Goal: Transaction & Acquisition: Purchase product/service

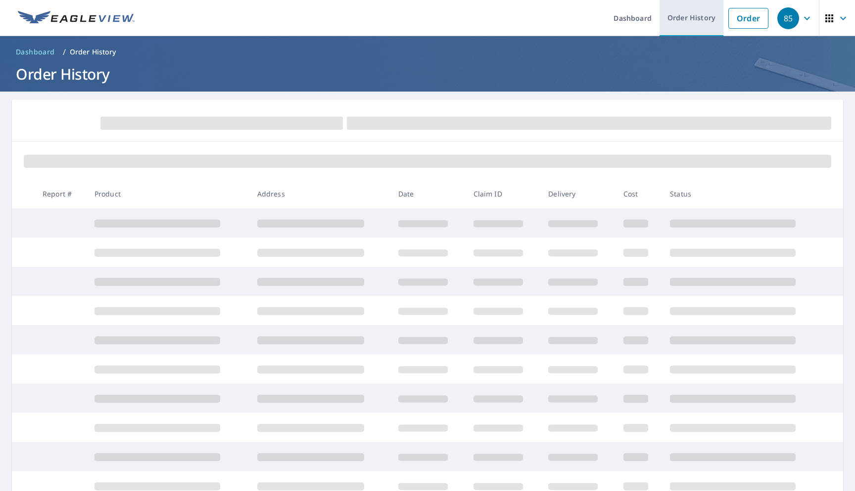
click at [700, 20] on link "Order History" at bounding box center [692, 18] width 64 height 36
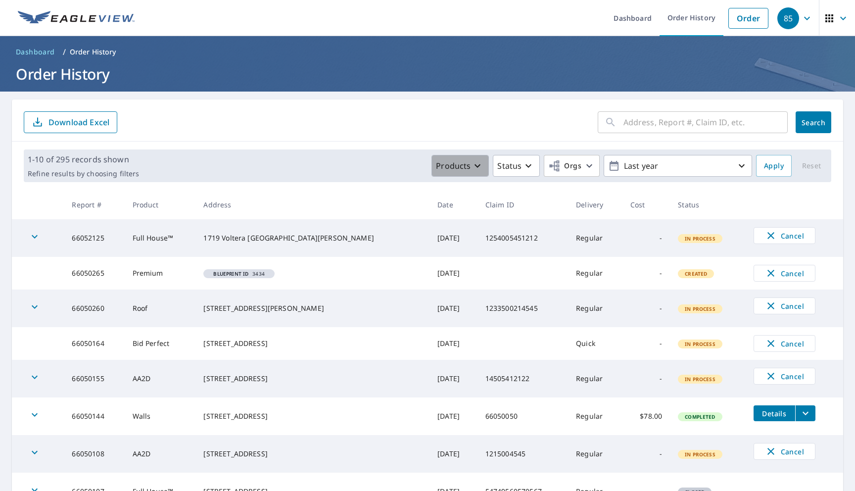
click at [452, 171] on p "Products" at bounding box center [453, 166] width 35 height 12
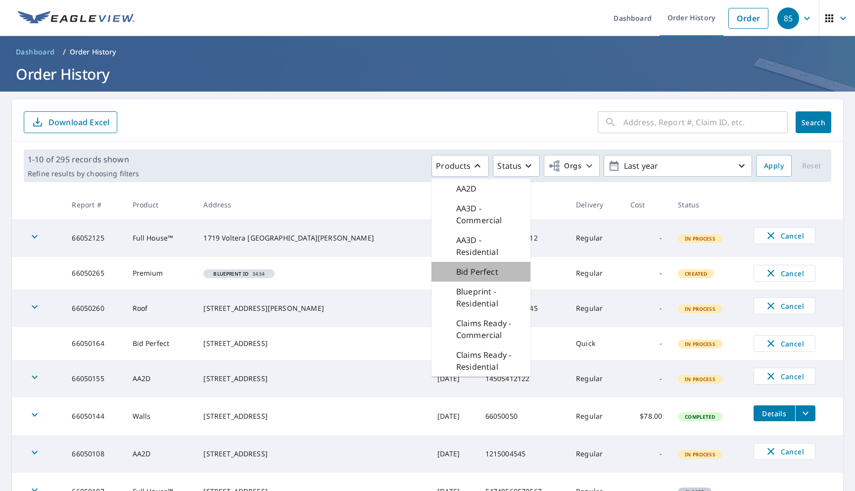
click at [467, 271] on p "Bid Perfect" at bounding box center [477, 272] width 42 height 12
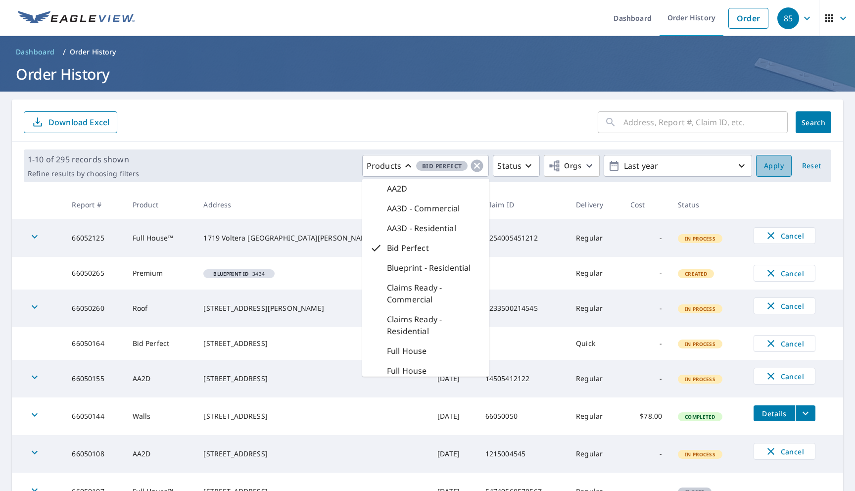
click at [768, 165] on span "Apply" at bounding box center [774, 166] width 20 height 12
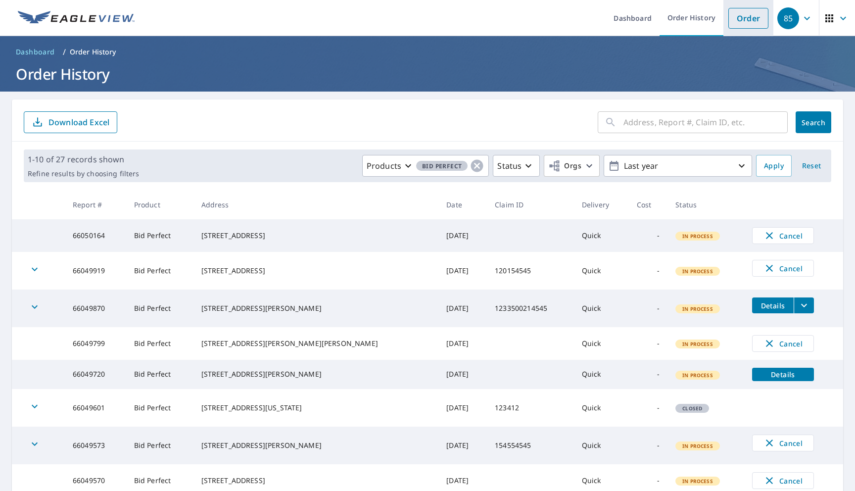
click at [745, 34] on li "Order" at bounding box center [749, 18] width 50 height 36
click at [746, 17] on link "Order" at bounding box center [749, 18] width 40 height 21
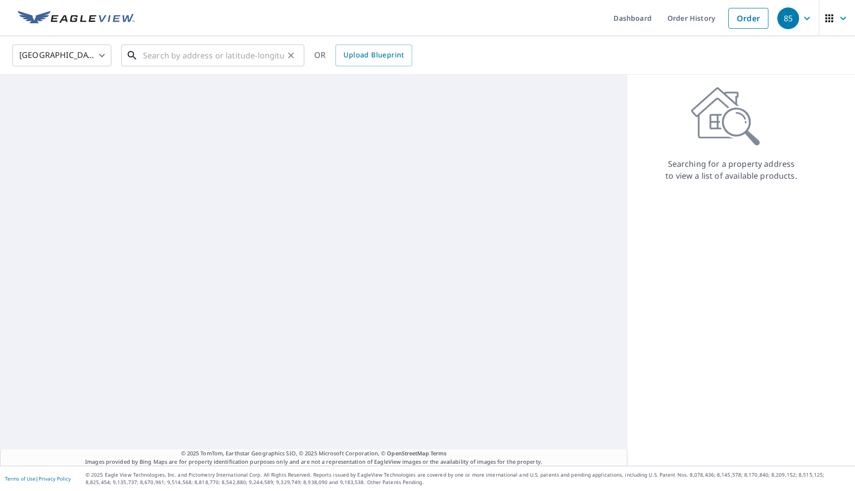
click at [230, 53] on input "text" at bounding box center [213, 56] width 141 height 28
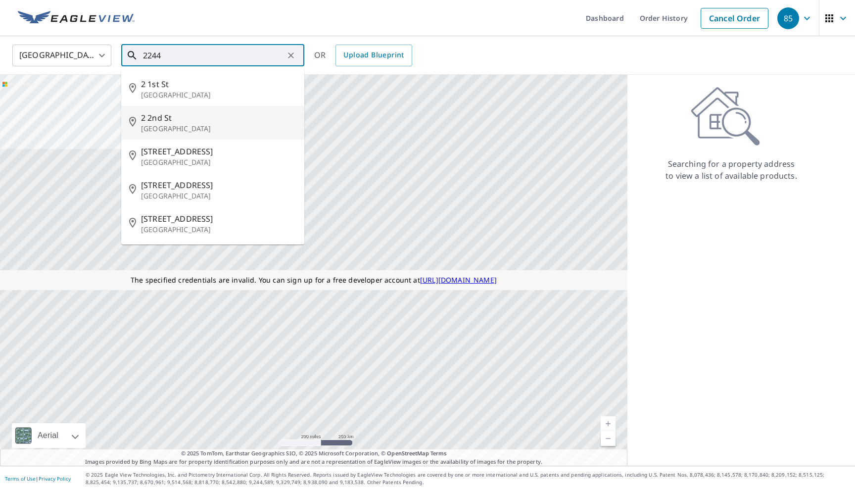
click at [166, 124] on p "[GEOGRAPHIC_DATA]" at bounding box center [218, 129] width 155 height 10
type input "[STREET_ADDRESS]"
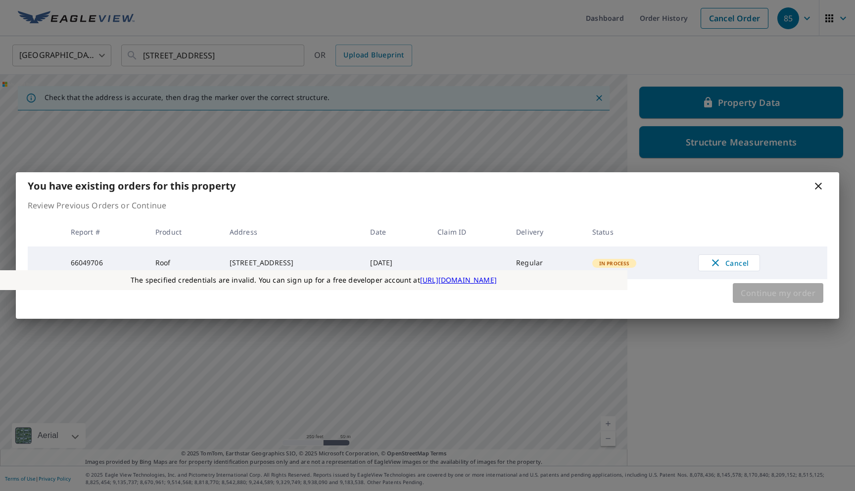
click at [745, 292] on span "Continue my order" at bounding box center [778, 293] width 75 height 14
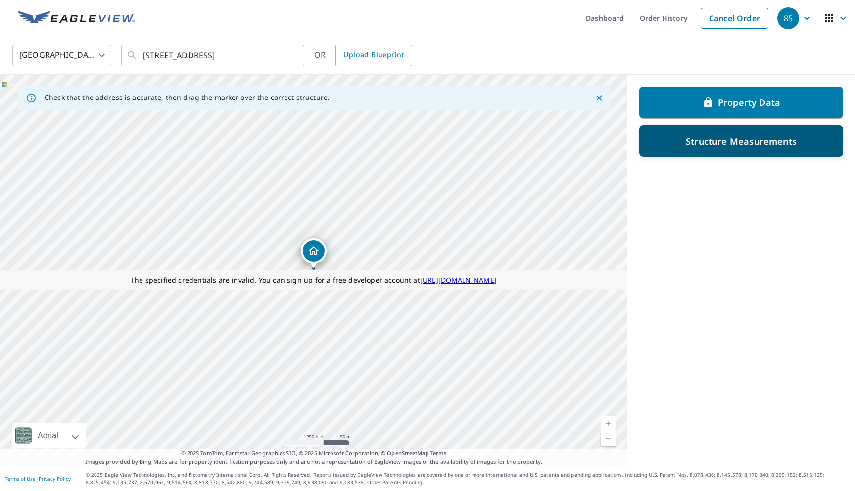
click at [712, 150] on div "Structure Measurements" at bounding box center [741, 141] width 204 height 32
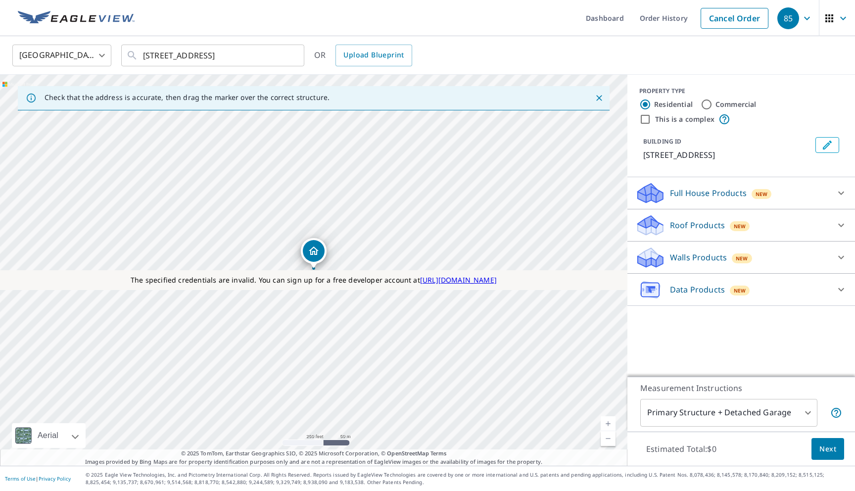
click at [680, 232] on div "Roof Products New" at bounding box center [732, 225] width 194 height 23
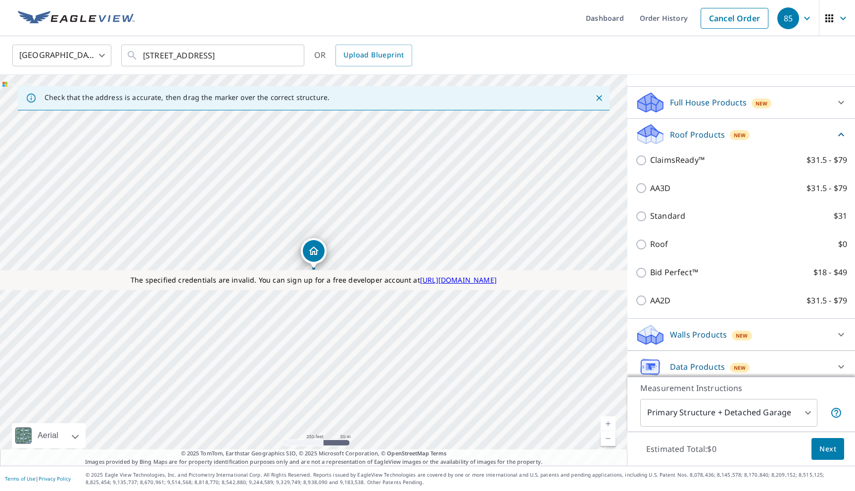
scroll to position [99, 0]
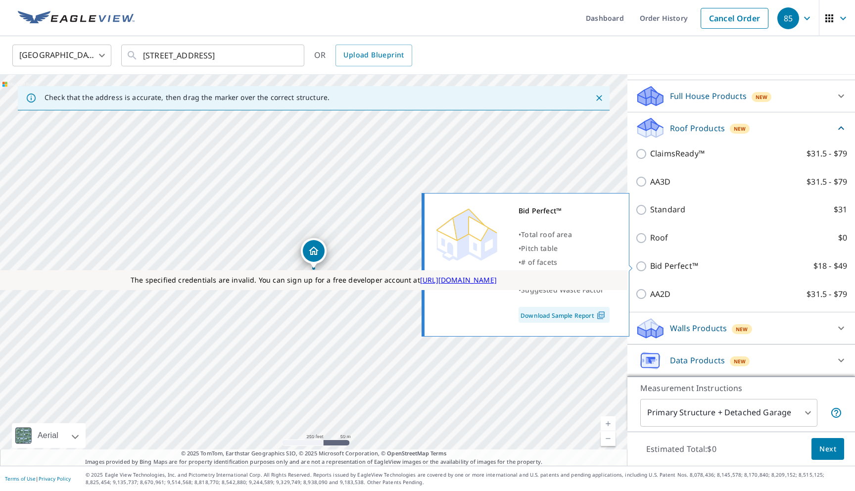
click at [679, 269] on p "Bid Perfect™" at bounding box center [674, 266] width 48 height 12
click at [650, 269] on input "Bid Perfect™ $18 - $49" at bounding box center [642, 266] width 15 height 12
checkbox input "true"
type input "3"
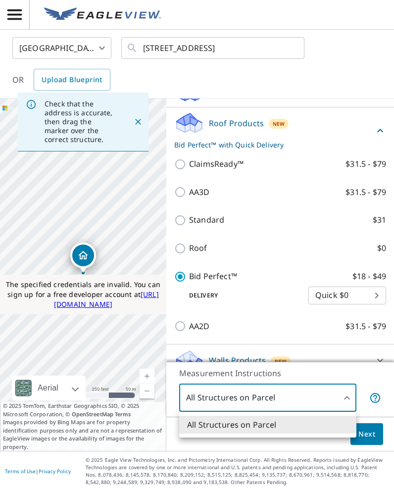
click at [337, 400] on body "85 85 [GEOGRAPHIC_DATA] US ​ [STREET_ADDRESS] ​ OR Upload Blueprint Check that …" at bounding box center [197, 245] width 394 height 491
click at [330, 403] on div at bounding box center [197, 245] width 394 height 491
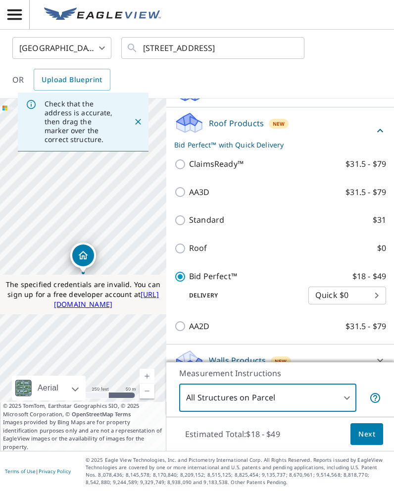
click at [368, 435] on span "Next" at bounding box center [366, 434] width 17 height 12
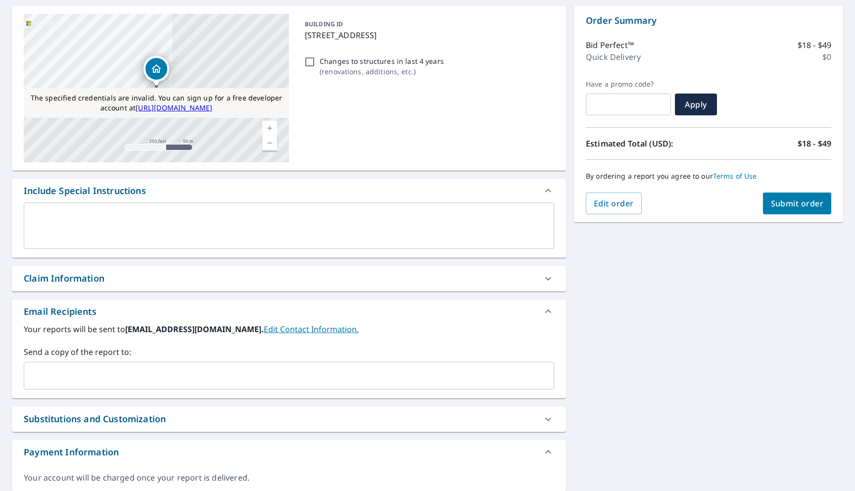
scroll to position [128, 0]
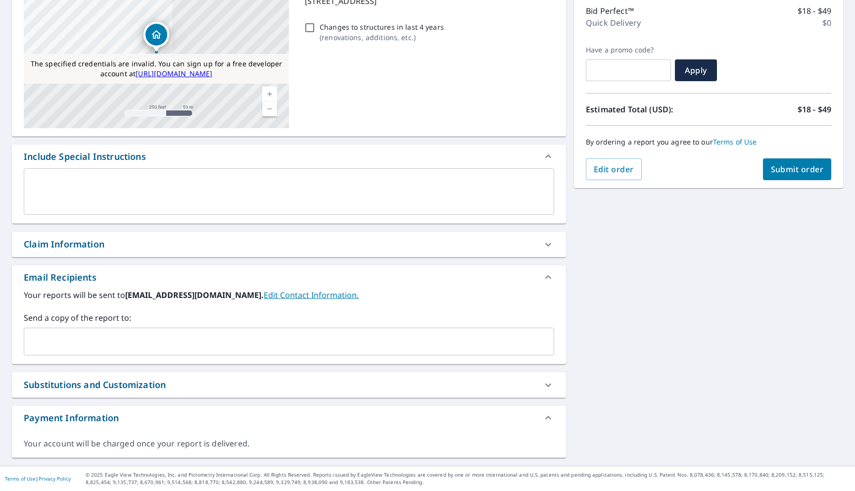
click at [515, 379] on div "Substitutions and Customization" at bounding box center [280, 384] width 513 height 13
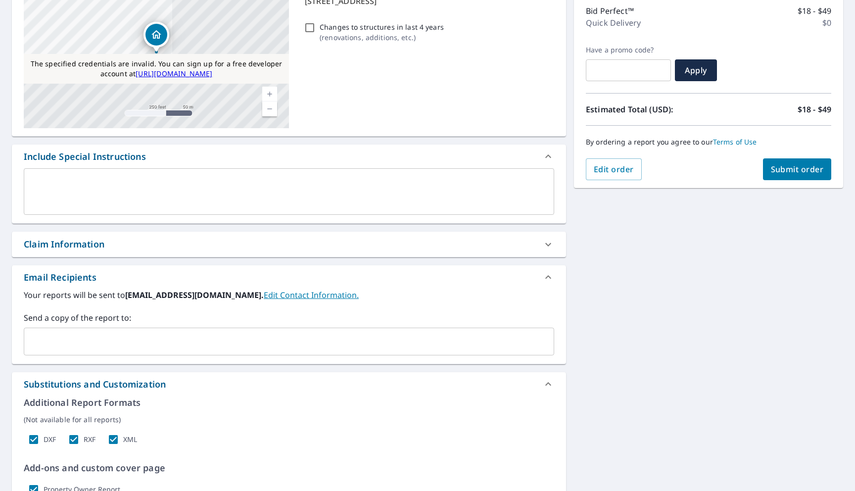
click at [782, 171] on span "Submit order" at bounding box center [797, 169] width 53 height 11
checkbox input "true"
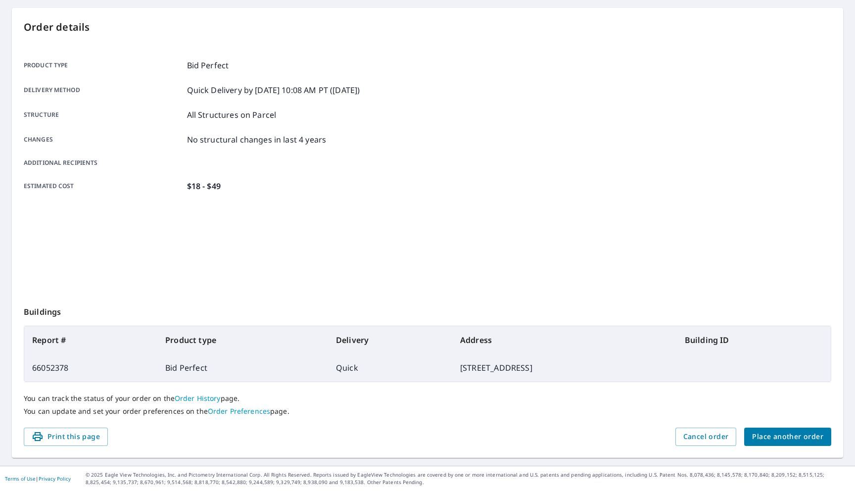
scroll to position [91, 0]
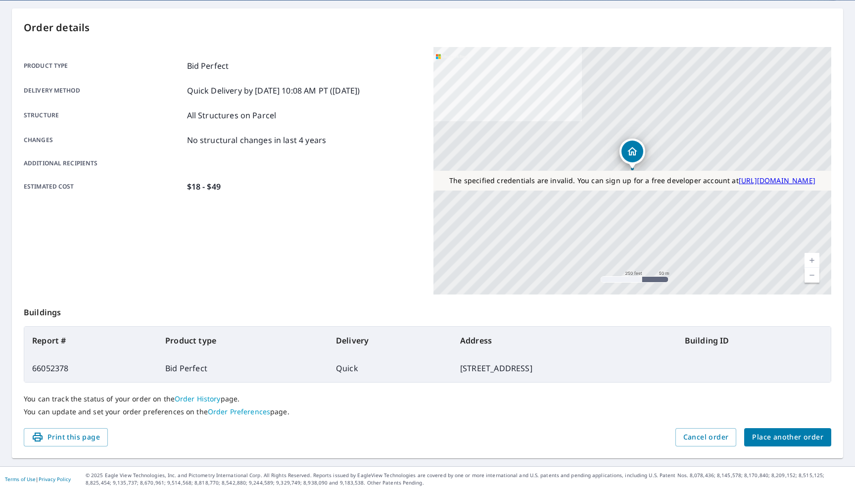
click at [67, 373] on td "66052378" at bounding box center [90, 368] width 133 height 28
click at [60, 369] on td "66052378" at bounding box center [90, 368] width 133 height 28
click at [52, 368] on td "66052378" at bounding box center [90, 368] width 133 height 28
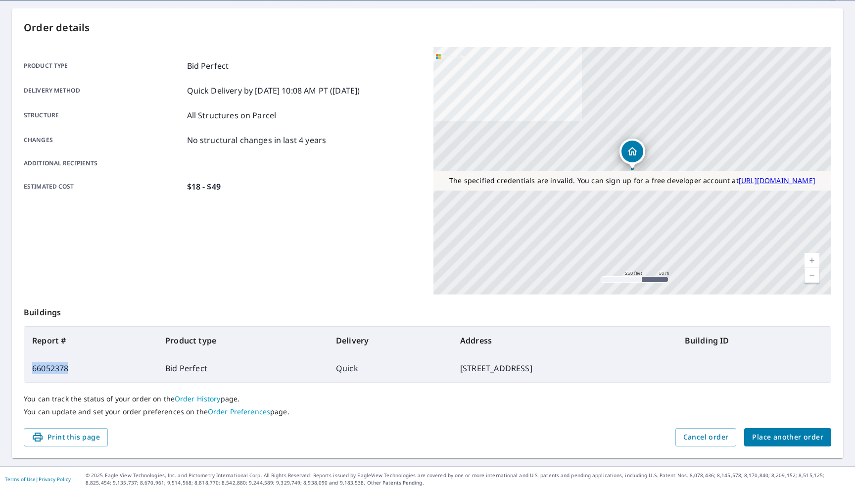
click at [52, 368] on td "66052378" at bounding box center [90, 368] width 133 height 28
click at [59, 365] on td "66052378" at bounding box center [90, 368] width 133 height 28
